Goal: Find specific page/section

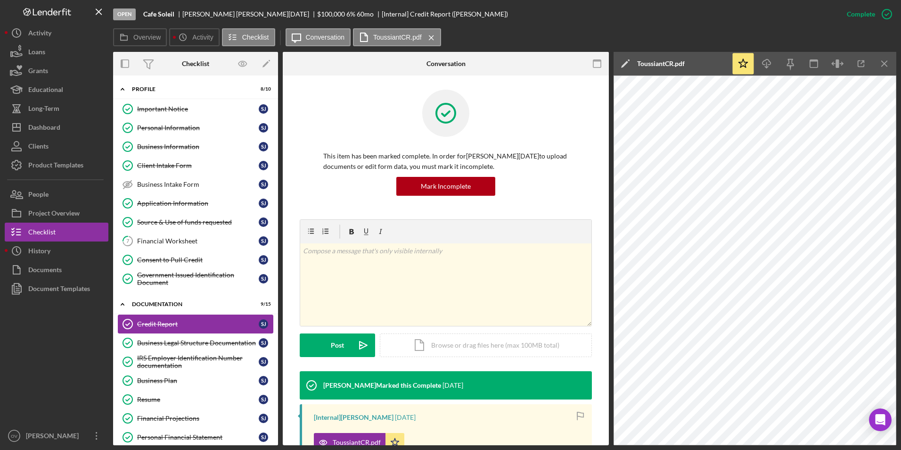
scroll to position [94, 0]
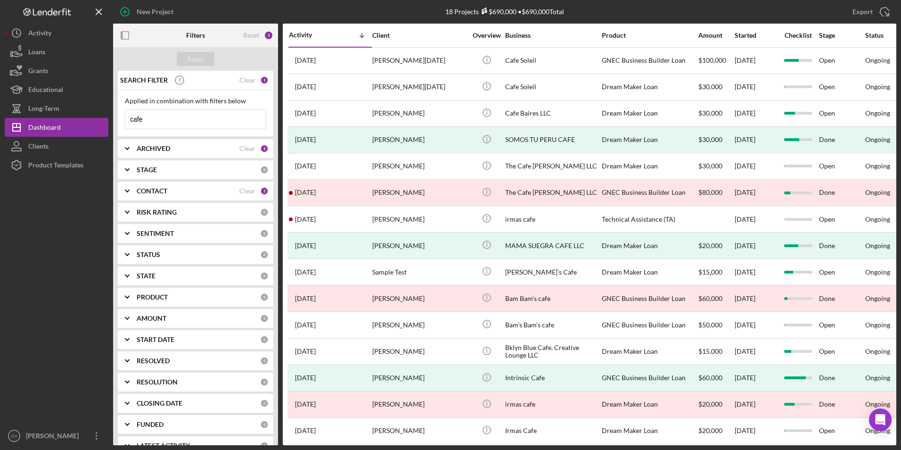
click at [155, 119] on input "cafe" at bounding box center [195, 119] width 141 height 19
drag, startPoint x: 155, startPoint y: 119, endPoint x: 114, endPoint y: 119, distance: 41.0
click at [114, 119] on div "SEARCH FILTER Clear 1 Applied in combination with filters below cafe Icon/Menu …" at bounding box center [195, 258] width 165 height 374
click at [204, 60] on button "Apply" at bounding box center [196, 59] width 38 height 14
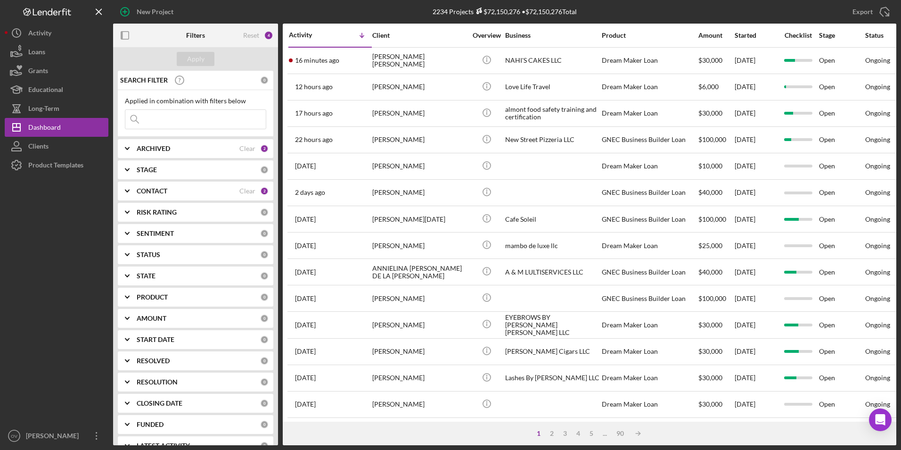
click at [66, 315] on div at bounding box center [57, 300] width 104 height 252
